Goal: Task Accomplishment & Management: Manage account settings

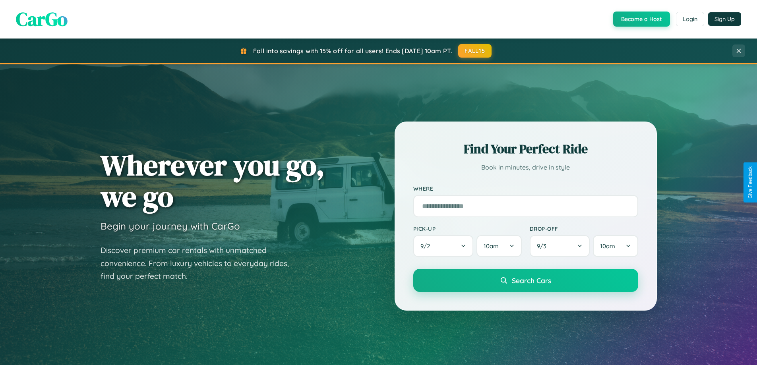
scroll to position [343, 0]
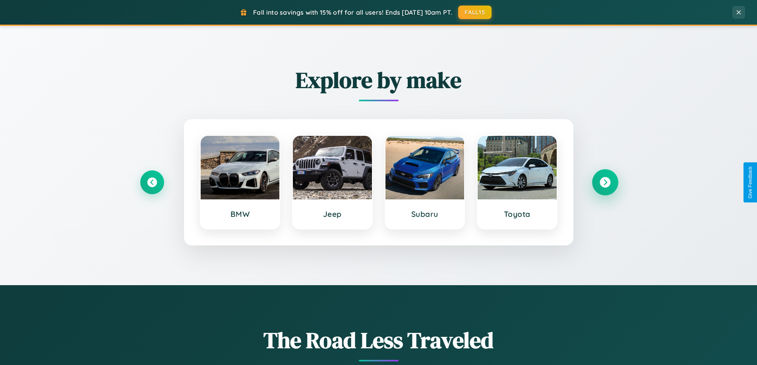
click at [605, 183] on icon at bounding box center [605, 182] width 11 height 11
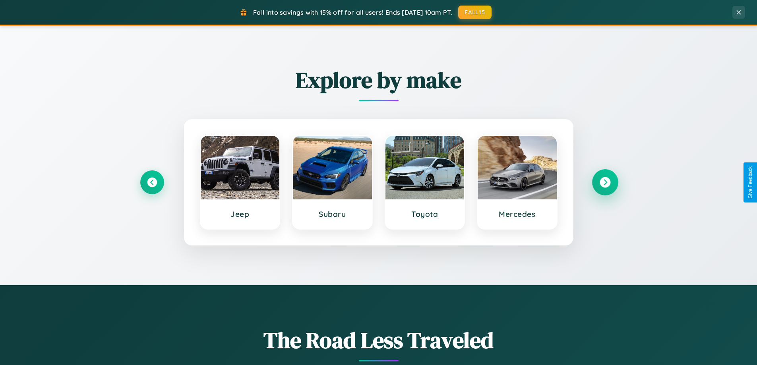
click at [605, 183] on icon at bounding box center [605, 182] width 11 height 11
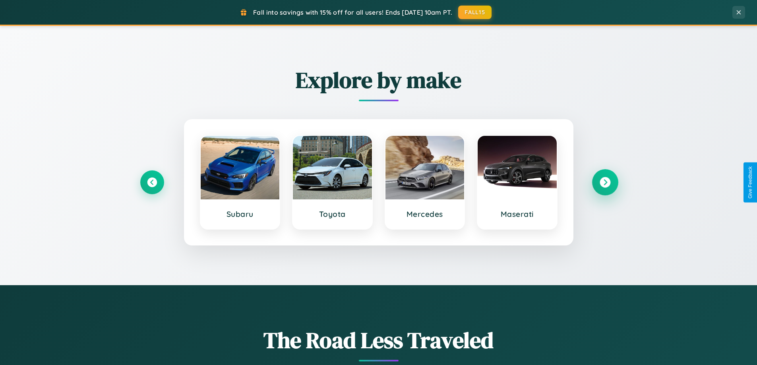
click at [605, 183] on icon at bounding box center [605, 182] width 11 height 11
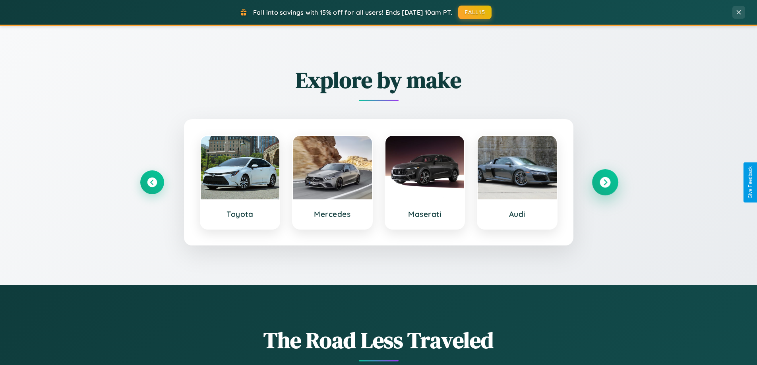
click at [605, 183] on icon at bounding box center [605, 182] width 11 height 11
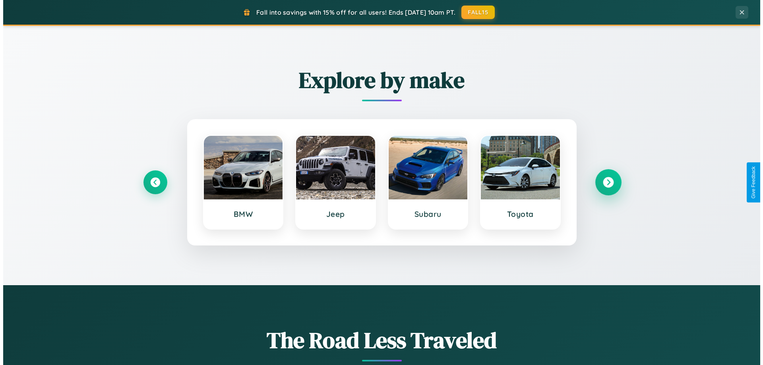
scroll to position [0, 0]
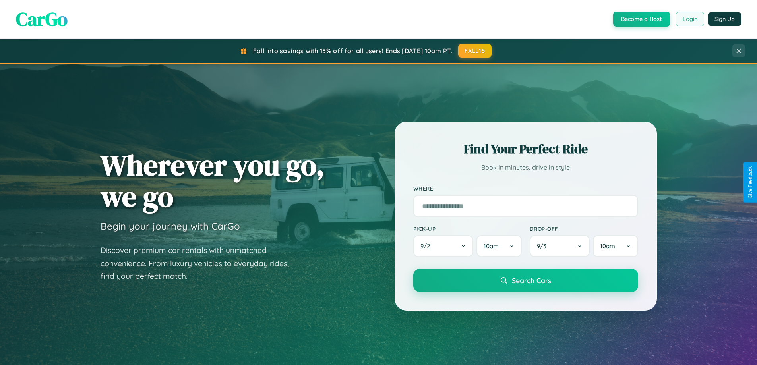
click at [690, 19] on button "Login" at bounding box center [690, 19] width 28 height 14
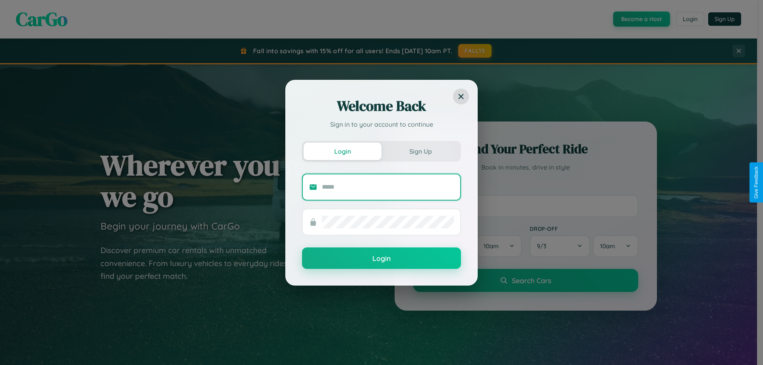
click at [388, 187] on input "text" at bounding box center [388, 187] width 132 height 13
type input "**********"
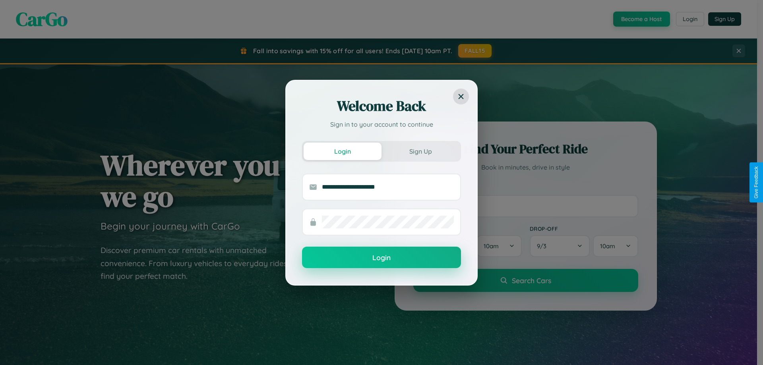
click at [382, 258] on button "Login" at bounding box center [381, 257] width 159 height 21
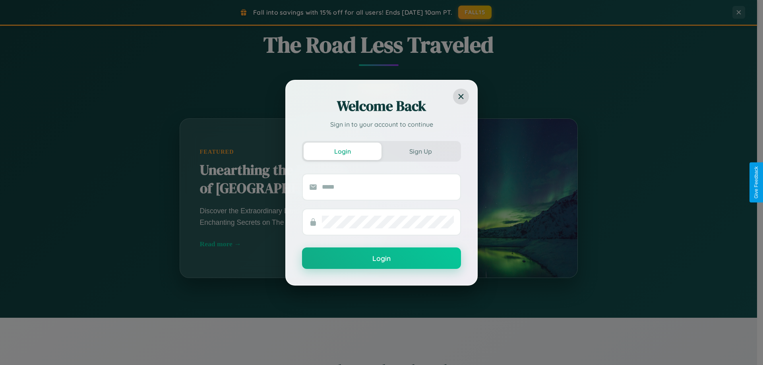
scroll to position [1278, 0]
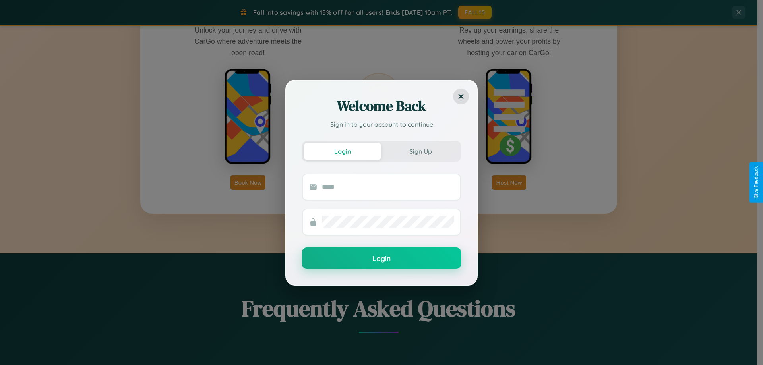
click at [509, 183] on div "Welcome Back Sign in to your account to continue Login Sign Up Login" at bounding box center [381, 182] width 763 height 365
